Goal: Transaction & Acquisition: Book appointment/travel/reservation

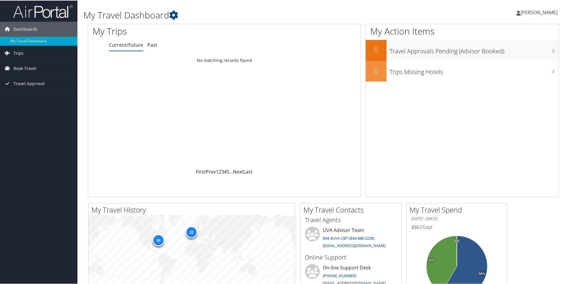
click at [22, 52] on span "Trips" at bounding box center [18, 52] width 10 height 15
click at [18, 51] on span "Trips" at bounding box center [18, 52] width 10 height 15
click at [26, 94] on span "Book Travel" at bounding box center [24, 94] width 23 height 15
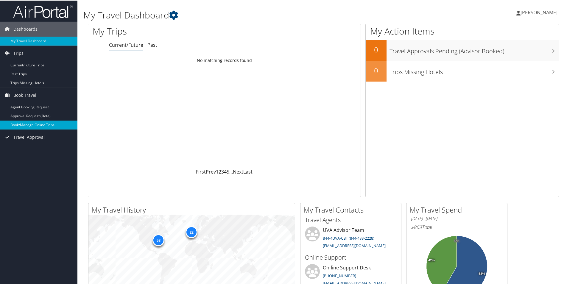
click at [29, 123] on link "Book/Manage Online Trips" at bounding box center [38, 124] width 77 height 9
